Goal: Task Accomplishment & Management: Manage account settings

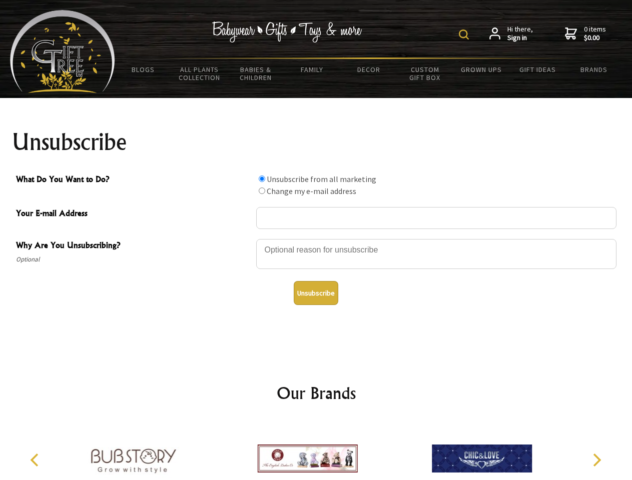
click at [465, 35] on img at bounding box center [464, 35] width 10 height 10
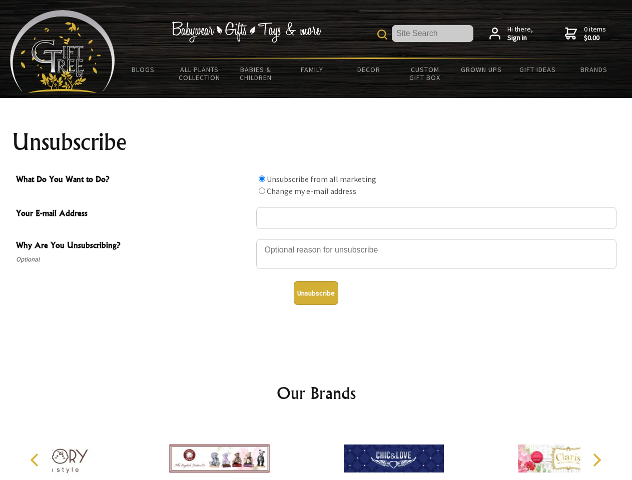
click at [316, 239] on div at bounding box center [436, 255] width 360 height 35
click at [262, 179] on input "What Do You Want to Do?" at bounding box center [262, 179] width 7 height 7
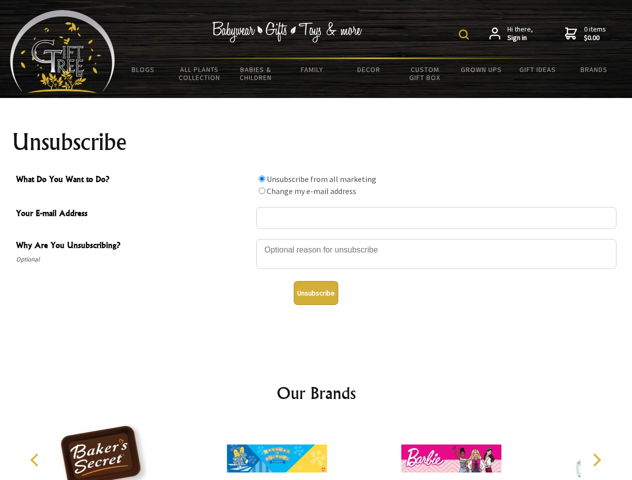
click at [465, 35] on img at bounding box center [464, 35] width 10 height 10
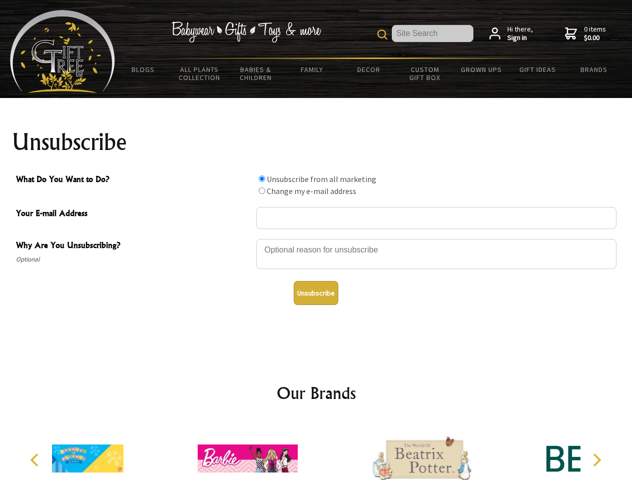
click at [316, 239] on div at bounding box center [436, 255] width 360 height 35
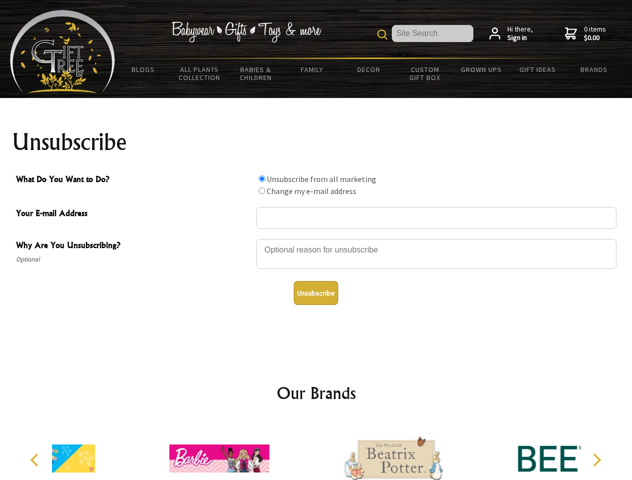
click at [262, 179] on input "What Do You Want to Do?" at bounding box center [262, 179] width 7 height 7
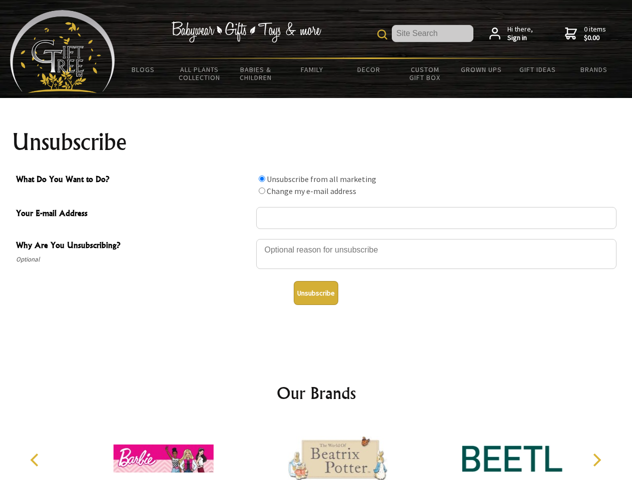
click at [262, 191] on input "What Do You Want to Do?" at bounding box center [262, 191] width 7 height 7
radio input "true"
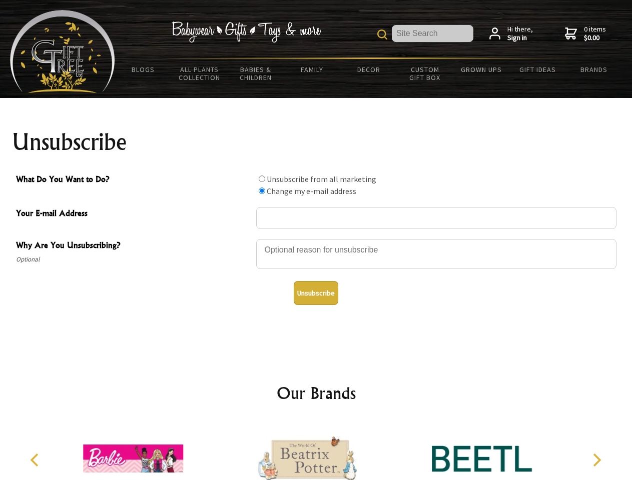
click at [316, 293] on button "Unsubscribe" at bounding box center [316, 293] width 45 height 24
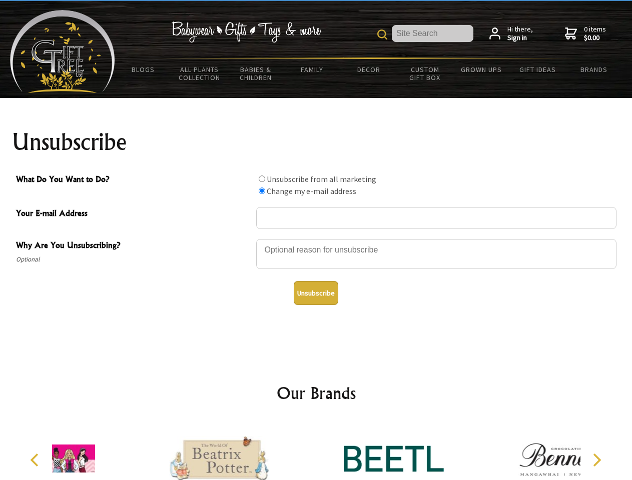
click at [36, 460] on icon "Previous" at bounding box center [35, 460] width 13 height 13
click at [596, 460] on icon "Next" at bounding box center [595, 460] width 13 height 13
